Goal: Transaction & Acquisition: Purchase product/service

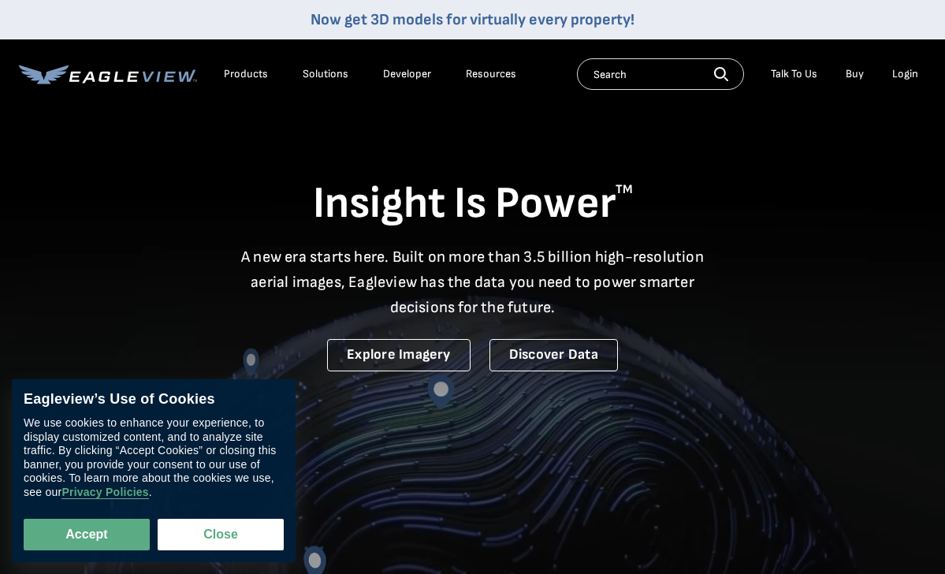
click at [896, 76] on div "Login" at bounding box center [905, 74] width 26 height 14
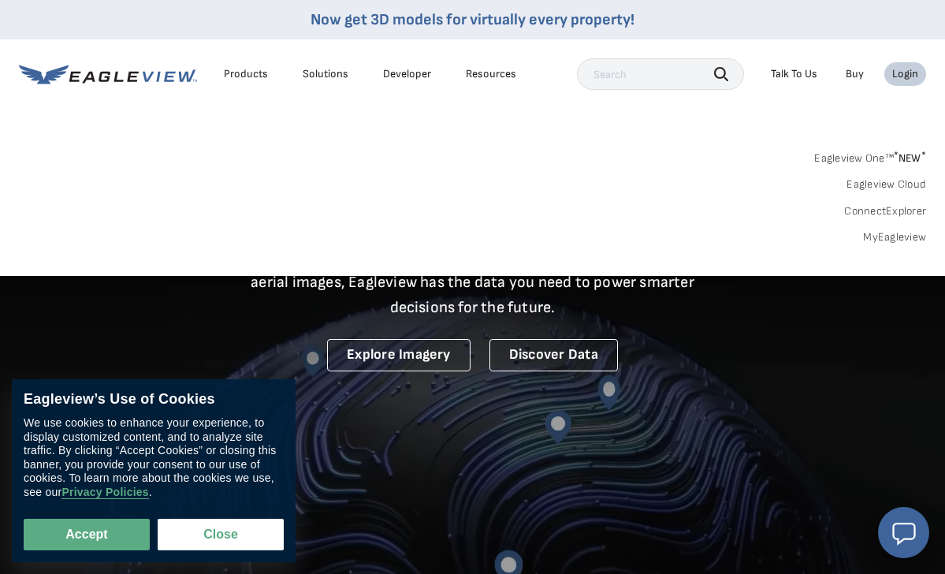
click at [901, 233] on link "MyEagleview" at bounding box center [894, 237] width 63 height 14
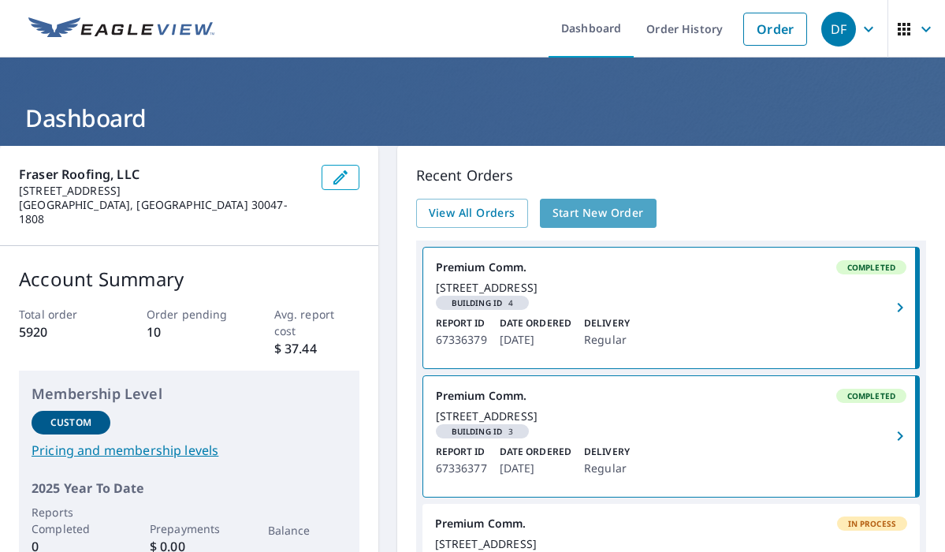
click at [579, 220] on span "Start New Order" at bounding box center [598, 213] width 91 height 20
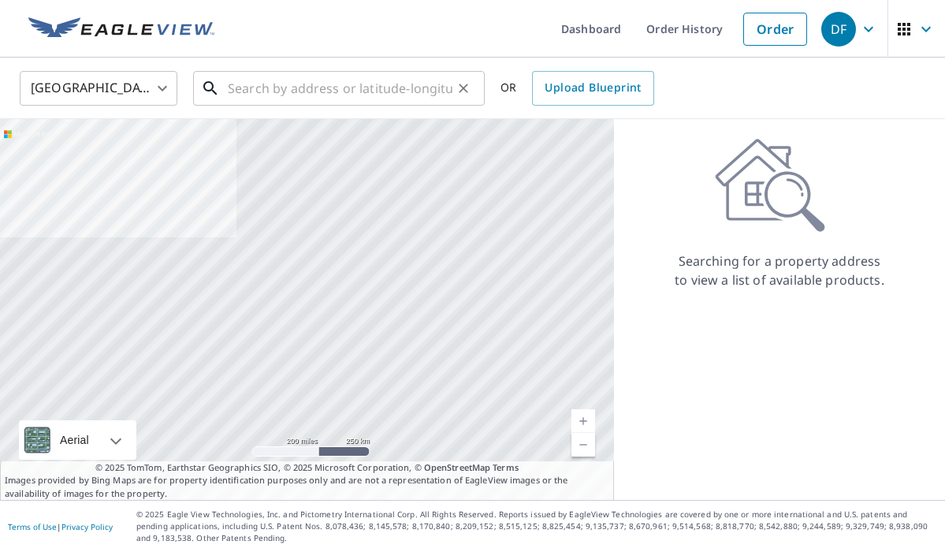
click at [277, 84] on input "text" at bounding box center [340, 88] width 225 height 44
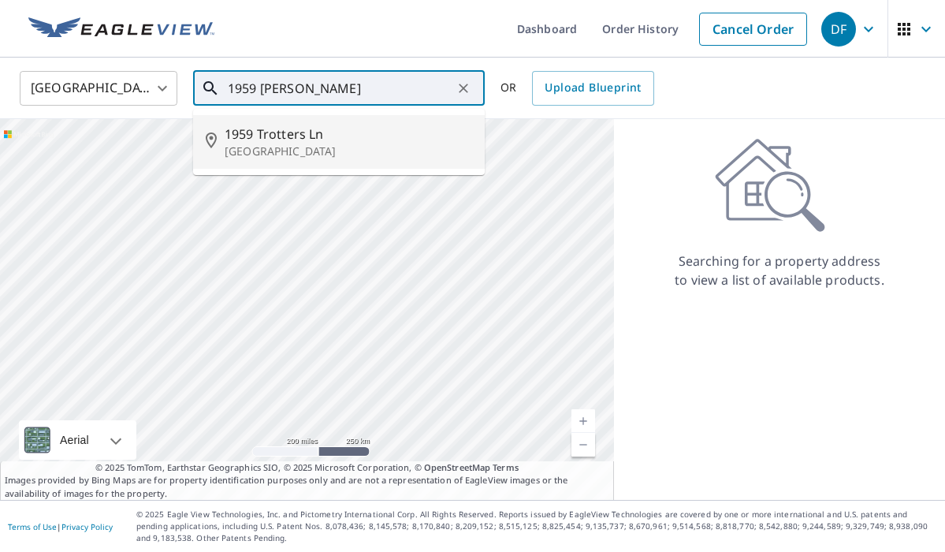
click at [270, 132] on span "1959 Trotters Ln" at bounding box center [348, 134] width 247 height 19
type input "1959 Trotters Ln Stone Mountain, GA 30087"
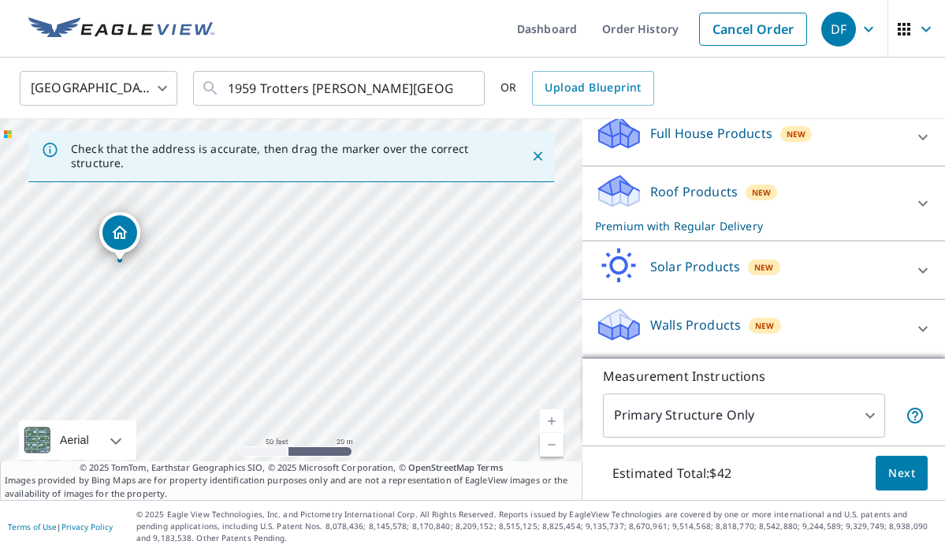
scroll to position [193, 0]
click at [894, 467] on span "Next" at bounding box center [901, 473] width 27 height 20
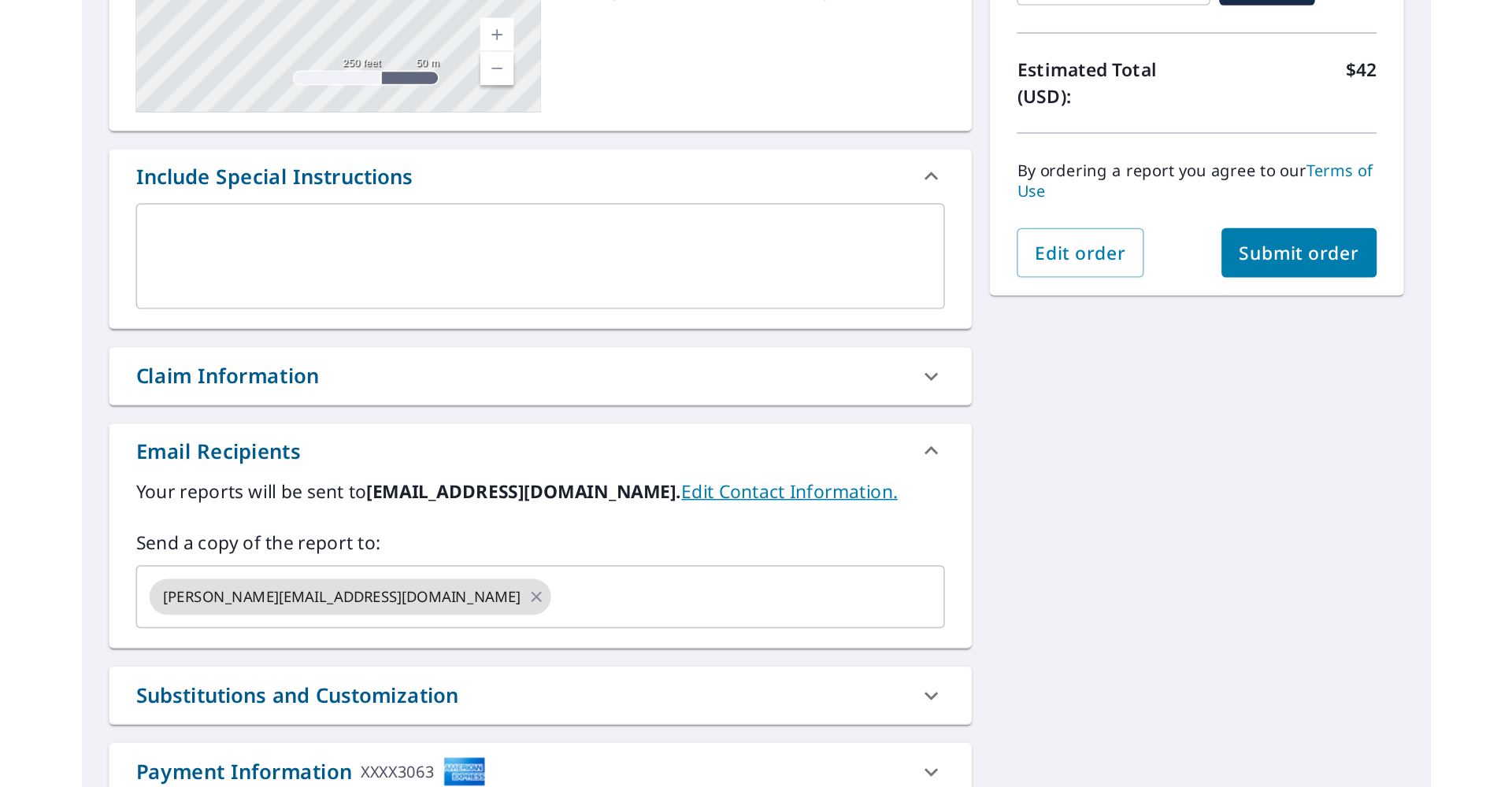
scroll to position [330, 0]
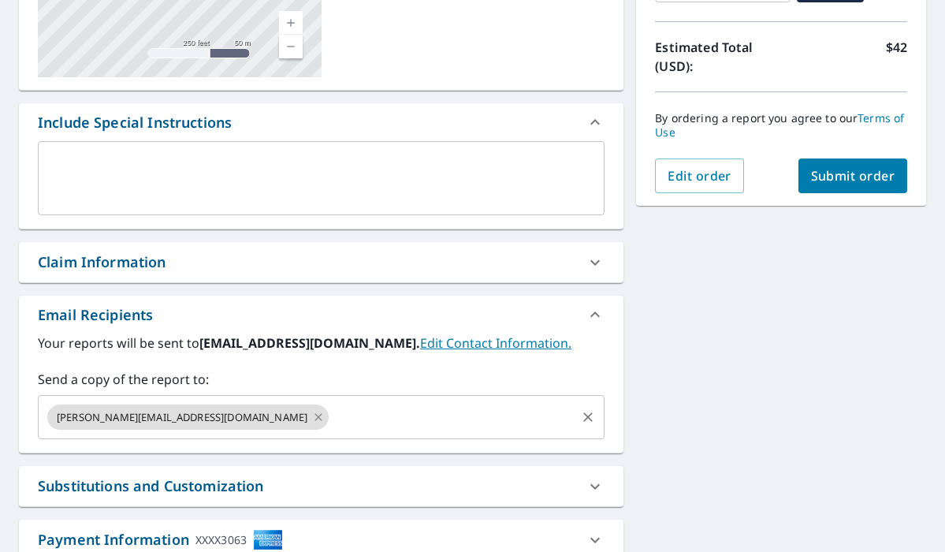
click at [312, 415] on icon at bounding box center [318, 416] width 13 height 17
checkbox input "true"
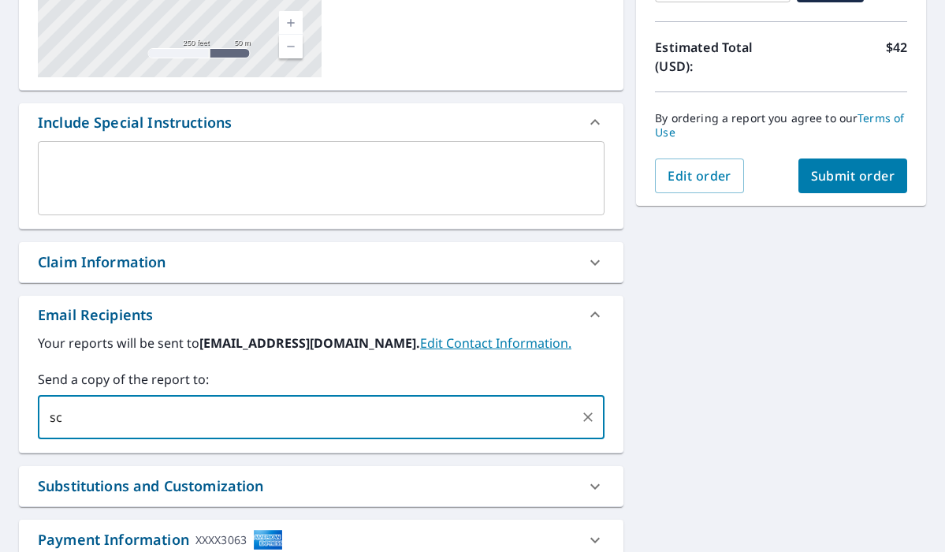
type input "s"
type input "jacob@fraserroofingllc.com"
click at [873, 188] on button "Submit order" at bounding box center [853, 175] width 110 height 35
checkbox input "true"
